Goal: Browse casually

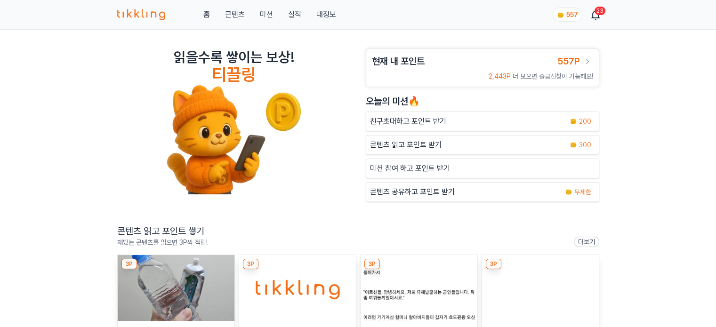
click at [158, 290] on img at bounding box center [176, 288] width 117 height 66
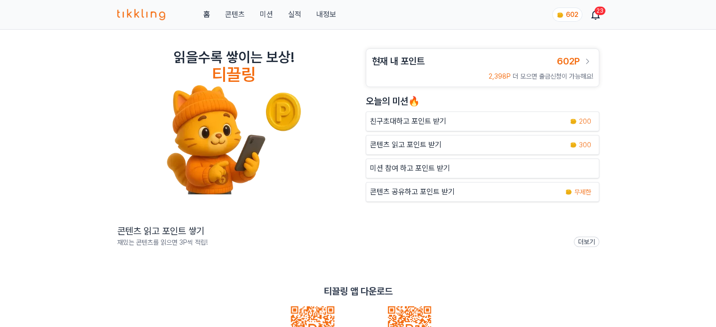
scroll to position [188, 0]
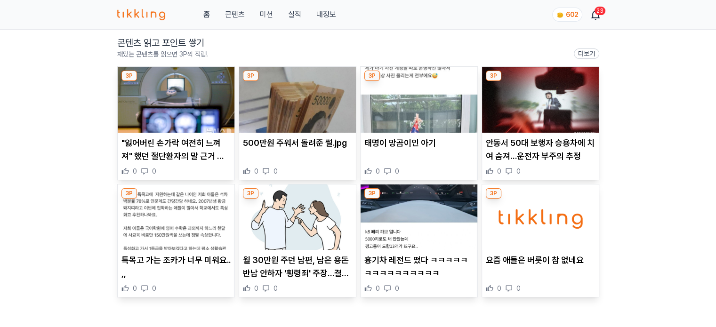
click at [203, 96] on img at bounding box center [176, 100] width 117 height 66
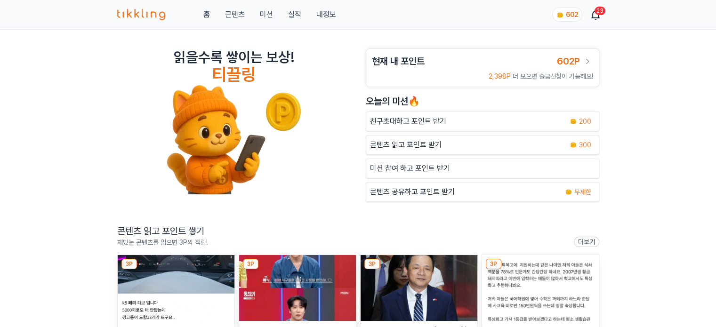
click at [316, 278] on img at bounding box center [297, 288] width 117 height 66
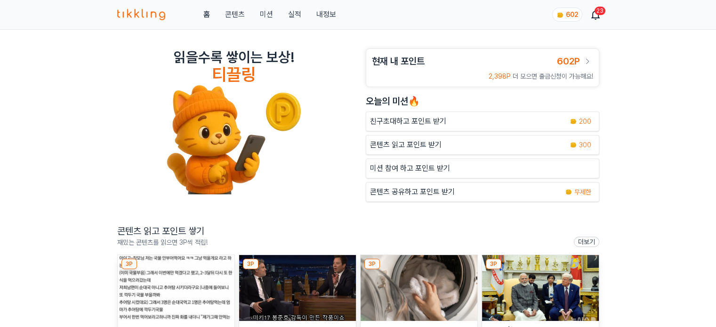
click at [196, 278] on img at bounding box center [176, 288] width 117 height 66
